Goal: Task Accomplishment & Management: Manage account settings

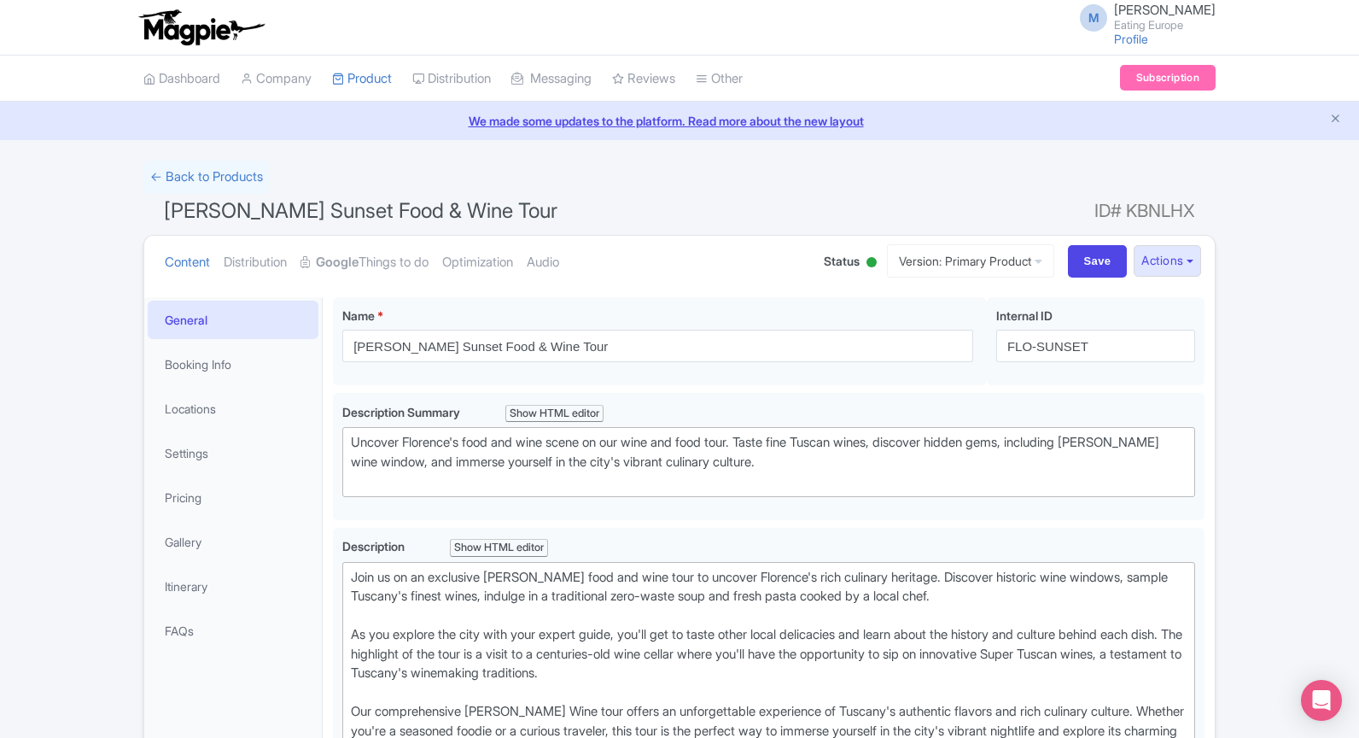
scroll to position [155, 0]
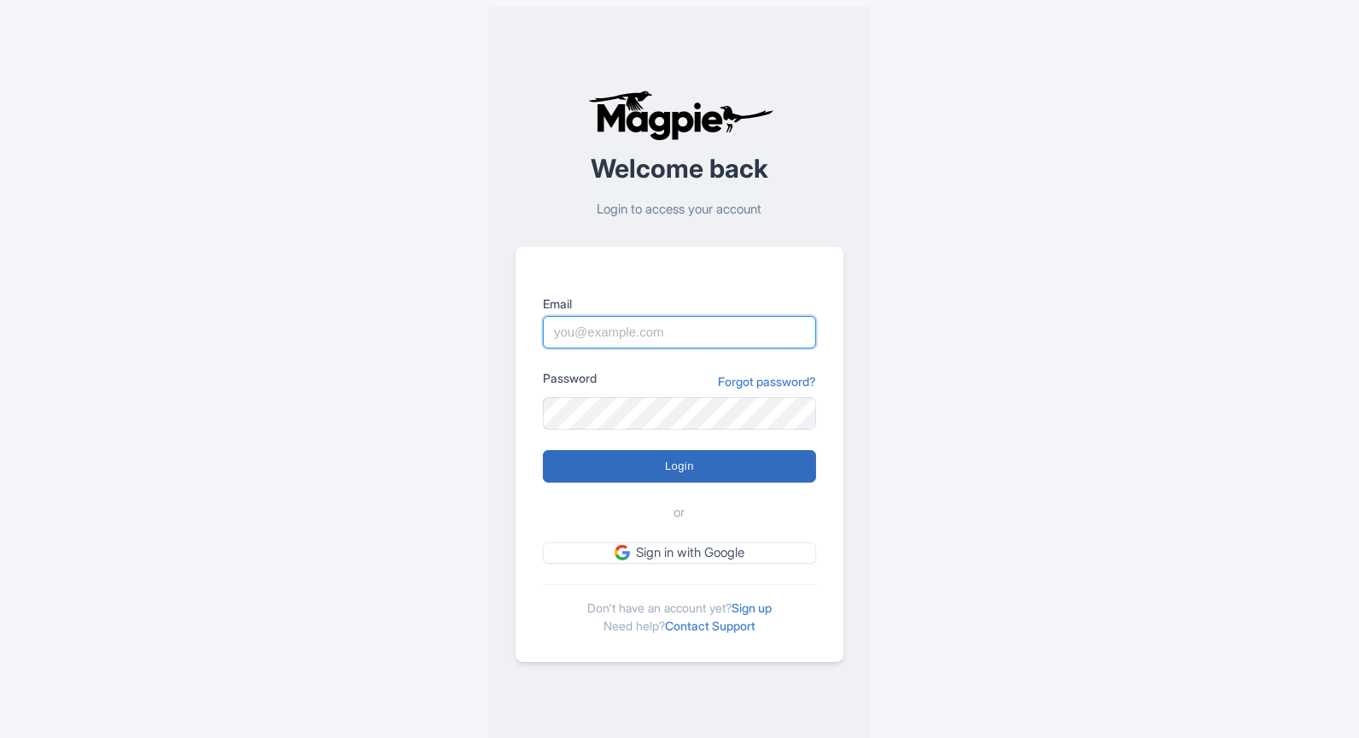
type input "marketing@eatingeurope.com"
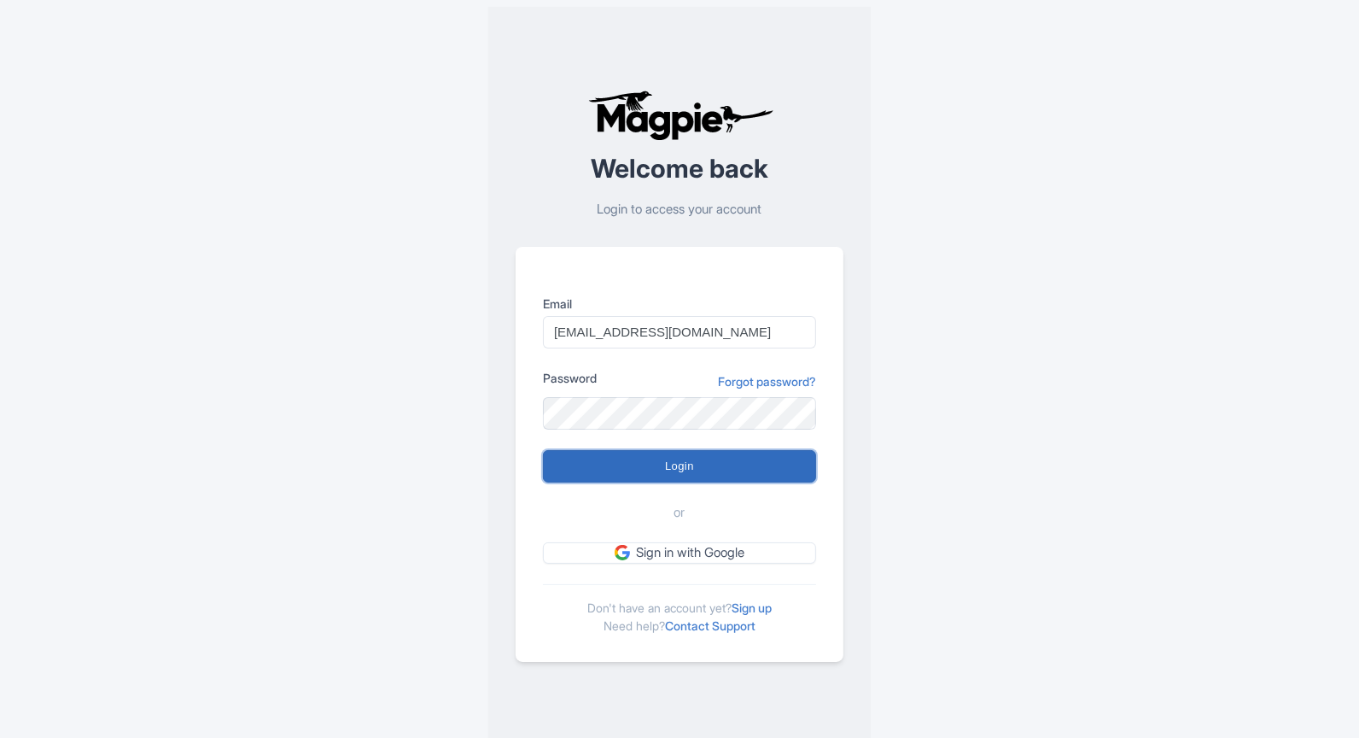
click at [659, 474] on input "Login" at bounding box center [679, 466] width 273 height 32
type input "Logging in..."
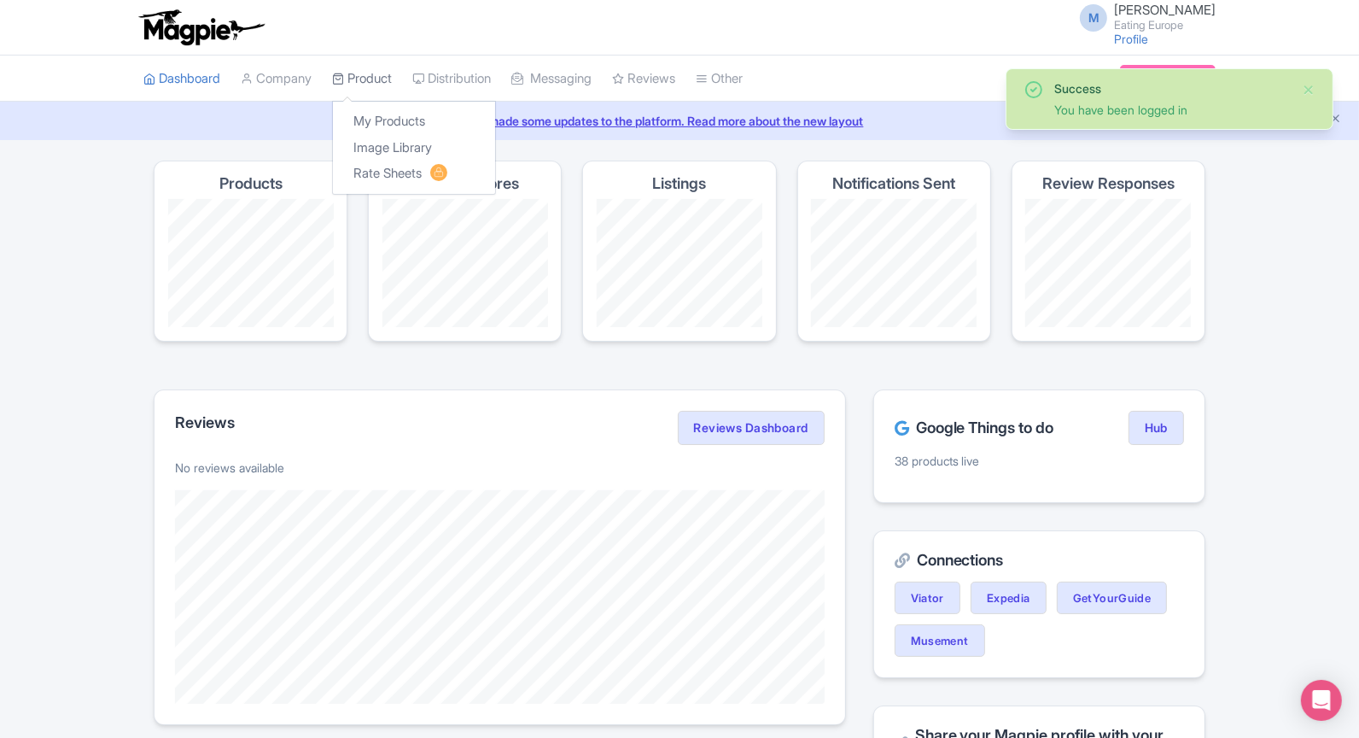
click at [361, 70] on link "Product" at bounding box center [362, 79] width 60 height 47
click at [374, 122] on link "My Products" at bounding box center [414, 121] width 162 height 26
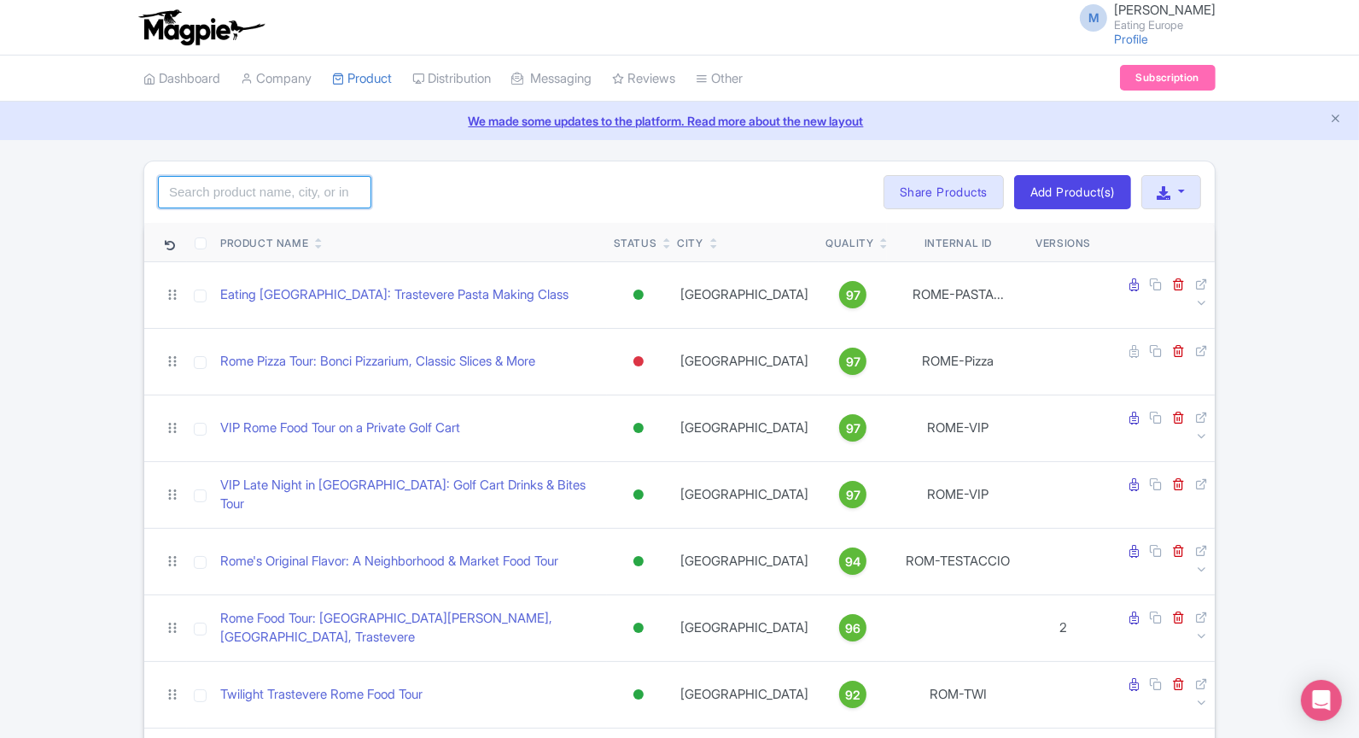
click at [289, 195] on input "search" at bounding box center [264, 192] width 213 height 32
type input "pizza"
click button "Search" at bounding box center [0, 0] width 0 height 0
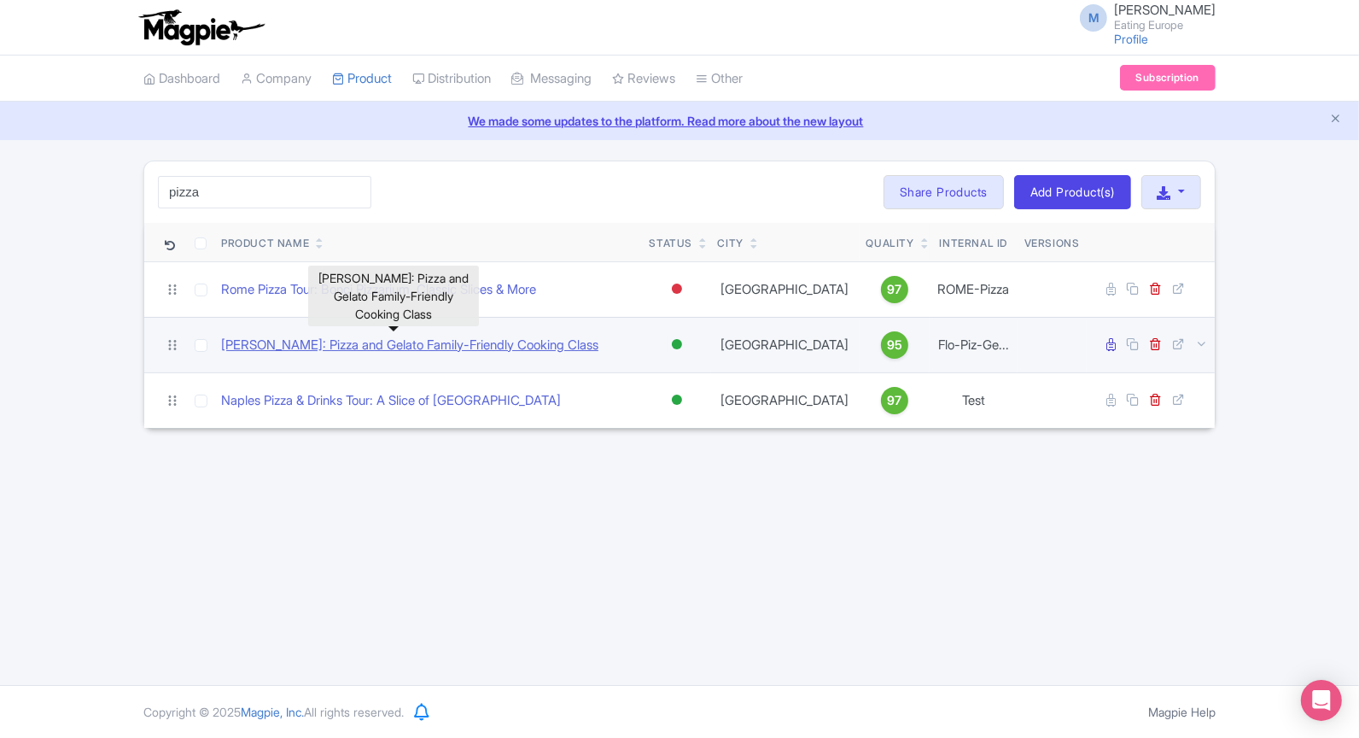
click at [294, 341] on link "[PERSON_NAME]: Pizza and Gelato Family-Friendly Cooking Class" at bounding box center [409, 346] width 377 height 20
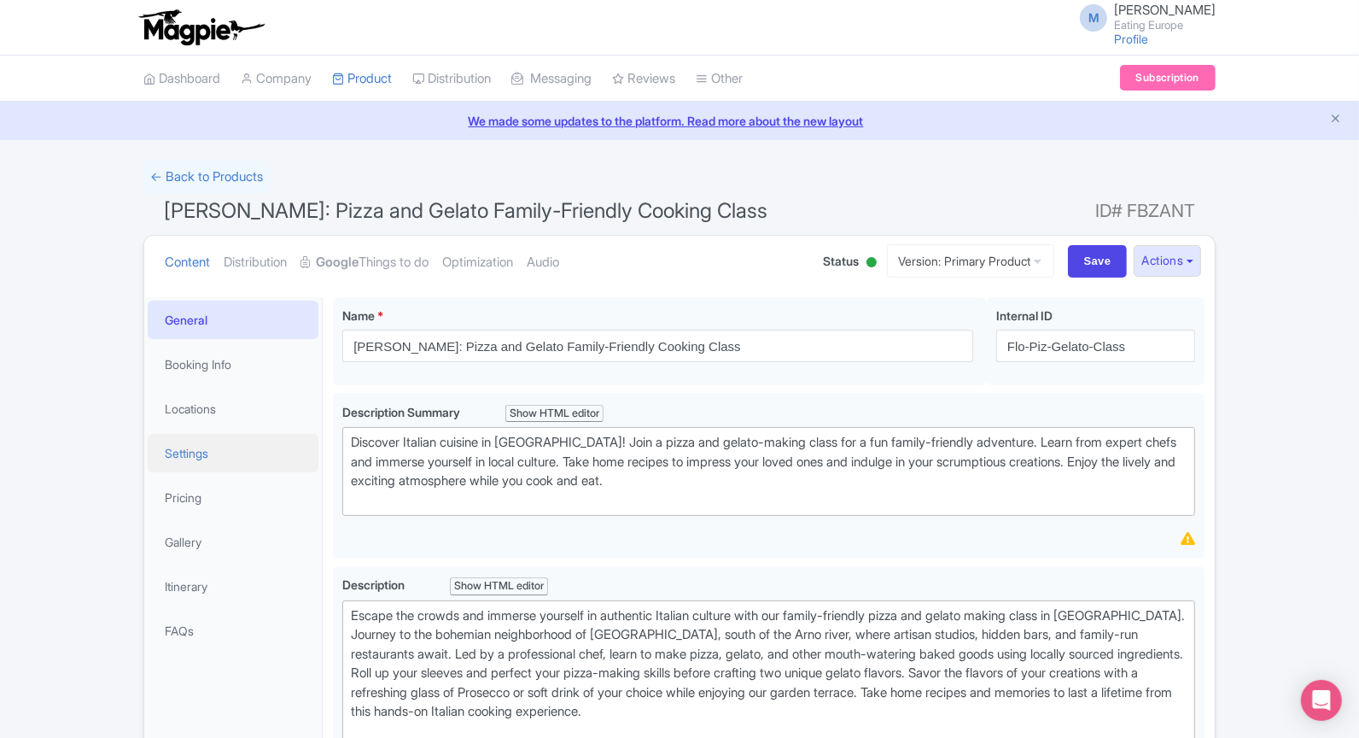
click at [197, 443] on link "Settings" at bounding box center [233, 453] width 171 height 38
